Goal: Find specific page/section: Find specific page/section

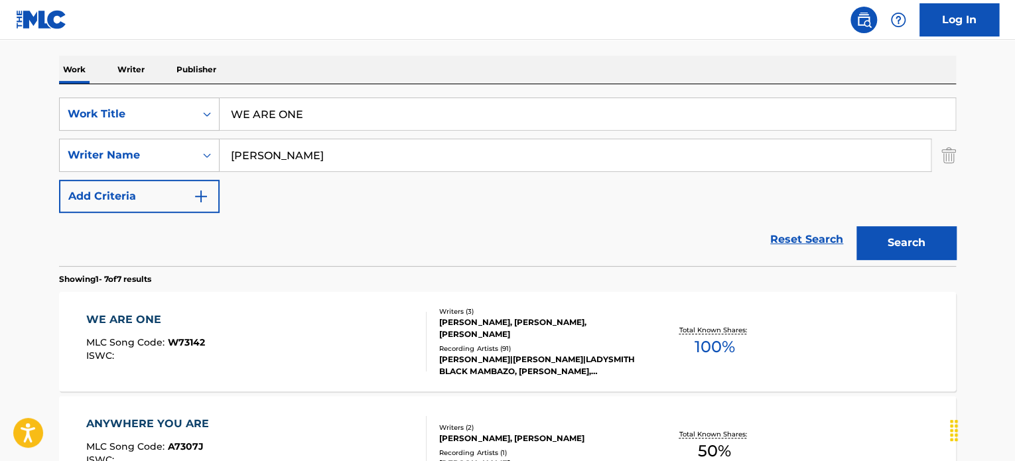
scroll to position [23, 0]
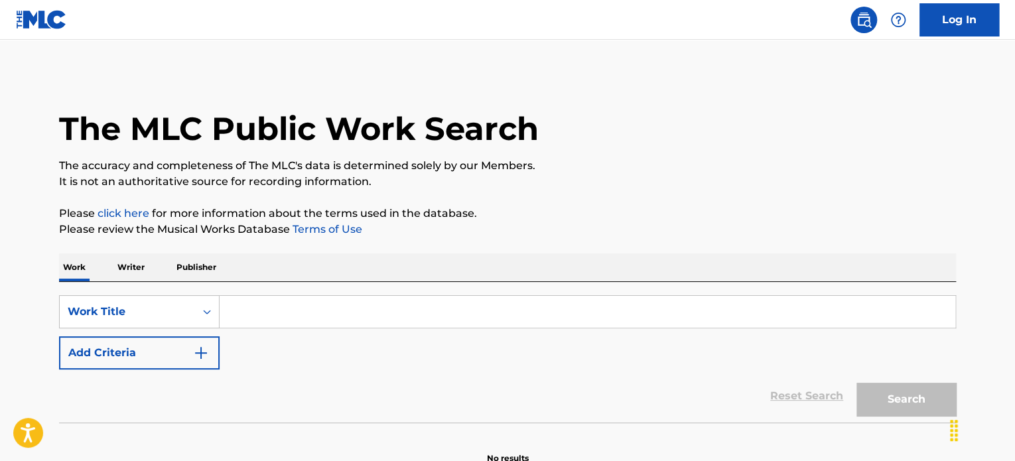
click at [257, 313] on input "Search Form" at bounding box center [588, 312] width 736 height 32
paste input "Aite"
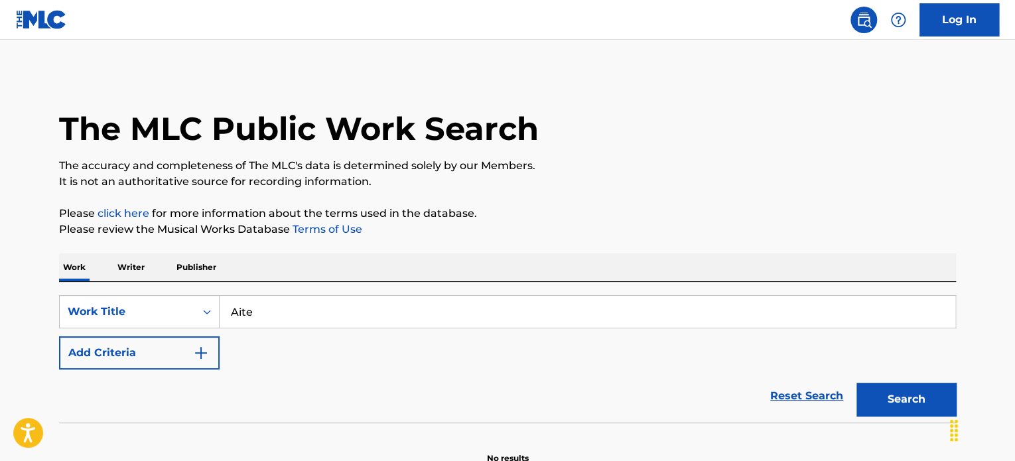
type input "Aite"
click at [387, 392] on div "Reset Search Search" at bounding box center [507, 395] width 897 height 53
click at [211, 360] on button "Add Criteria" at bounding box center [139, 352] width 161 height 33
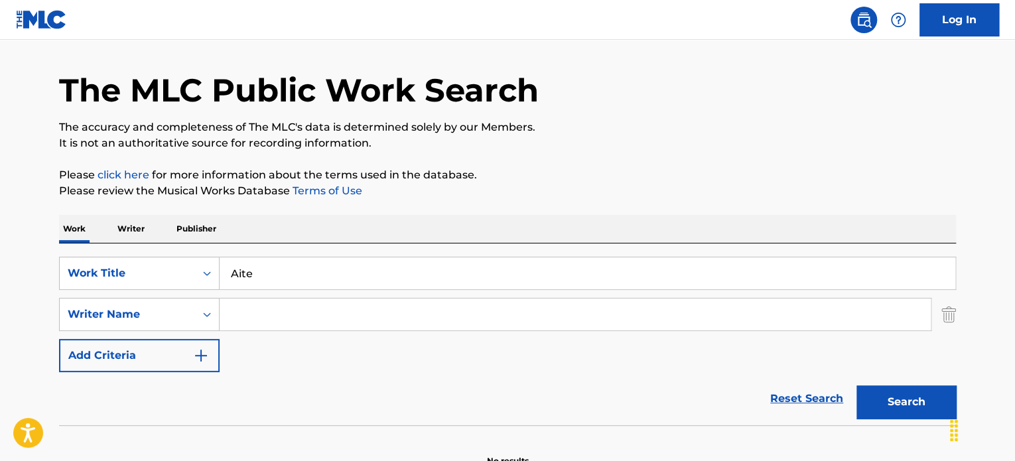
scroll to position [114, 0]
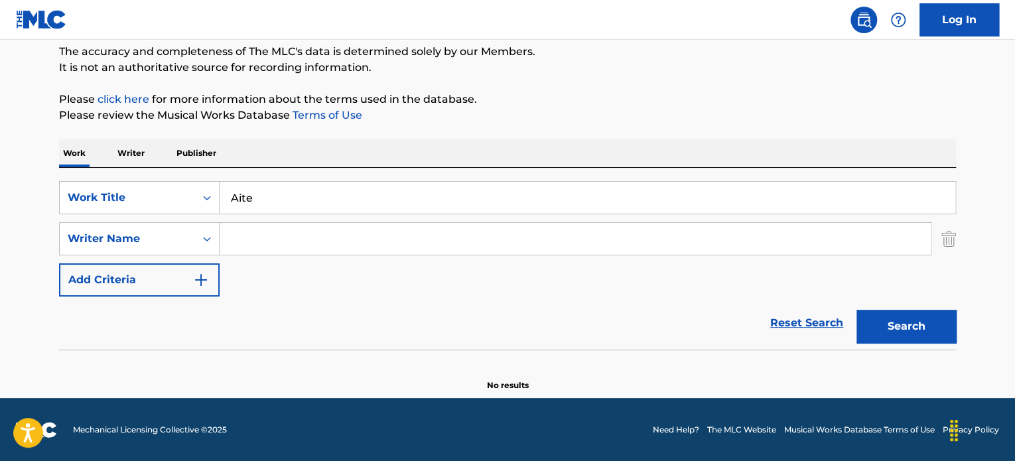
click at [276, 254] on input "Search Form" at bounding box center [575, 239] width 711 height 32
click at [318, 243] on input "Search Form" at bounding box center [575, 239] width 711 height 32
paste input "Montgomery Jason"
type input "Montgomery Jason"
click at [913, 330] on button "Search" at bounding box center [905, 326] width 99 height 33
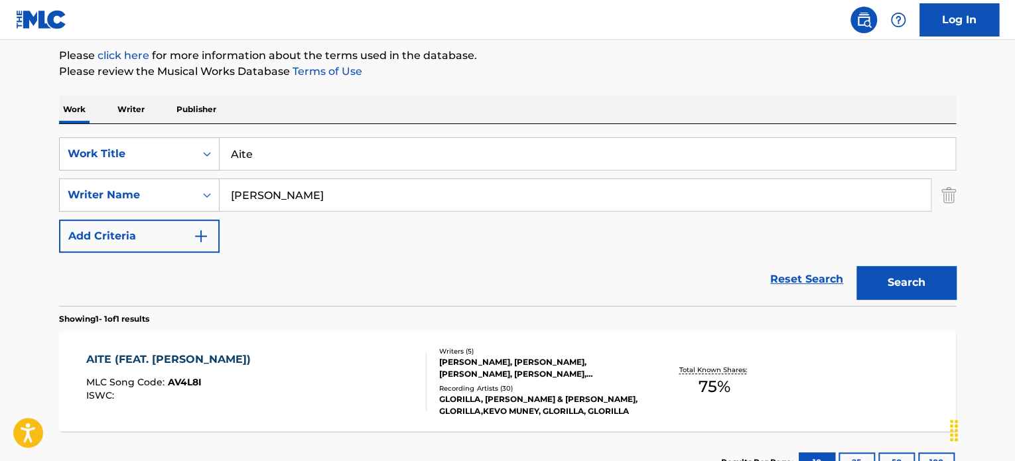
scroll to position [180, 0]
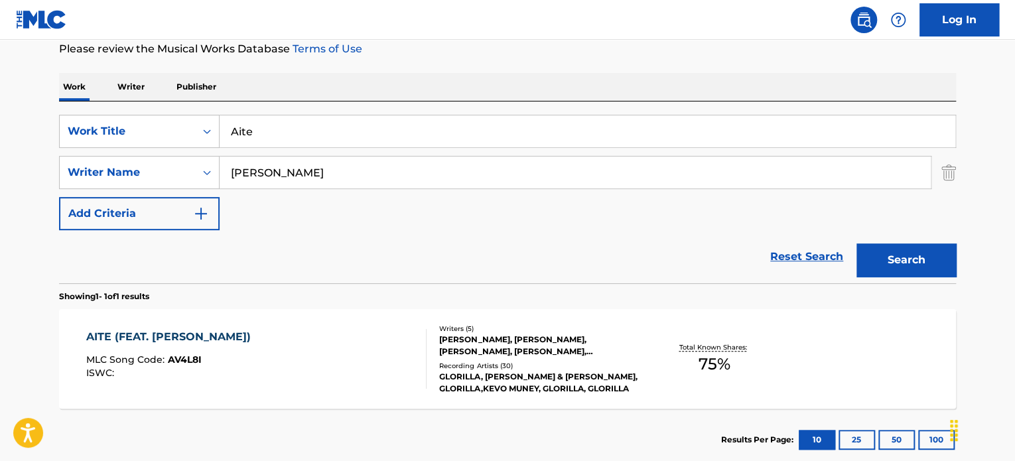
click at [541, 356] on div "Writers ( 5 ) JASON MONTGOMERY, GLORIA WOODS, AUSTIN VOLKENS, GLORIA WOODS, JAS…" at bounding box center [532, 359] width 213 height 71
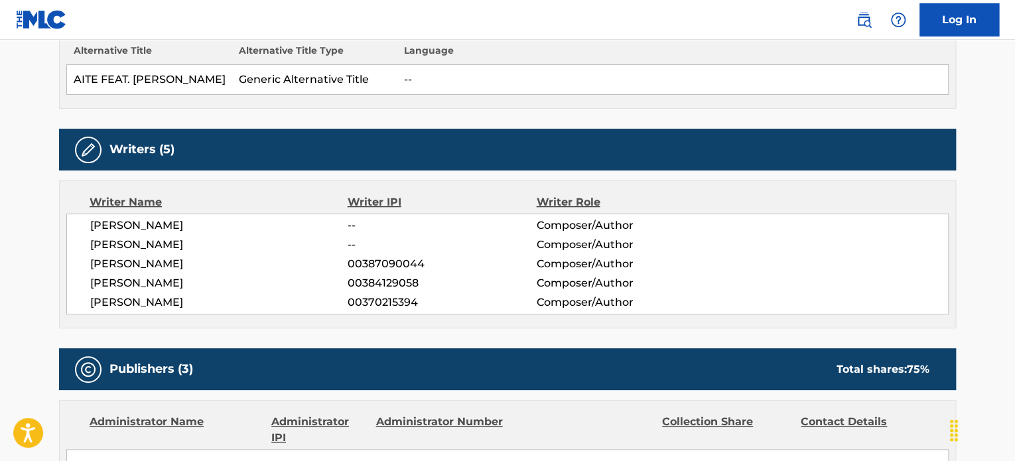
scroll to position [199, 0]
